Goal: Task Accomplishment & Management: Manage account settings

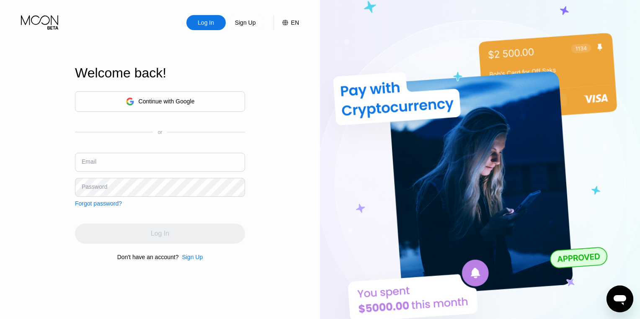
click at [197, 104] on div "Continue with Google" at bounding box center [160, 101] width 170 height 21
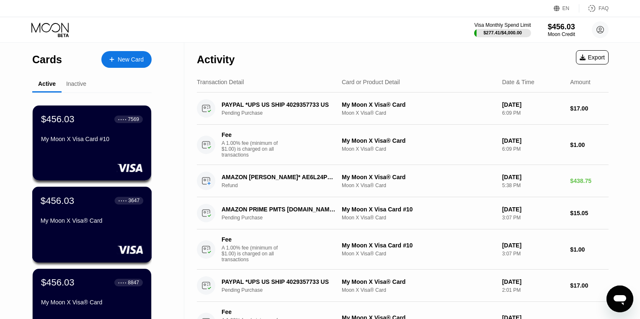
click at [129, 243] on div "$456.03 ● ● ● ● 3647 My Moon X Visa® Card" at bounding box center [92, 225] width 120 height 76
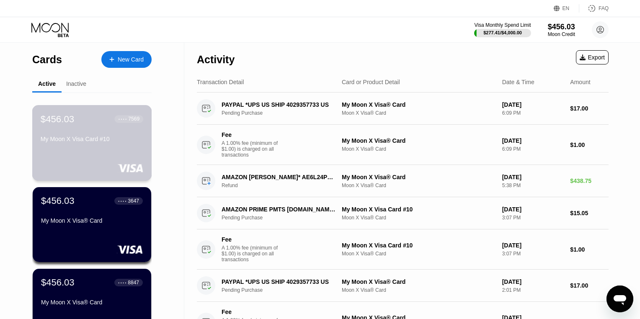
click at [129, 150] on div "$456.03 ● ● ● ● 7569 My Moon X Visa Card #10" at bounding box center [92, 143] width 120 height 76
